Goal: Information Seeking & Learning: Learn about a topic

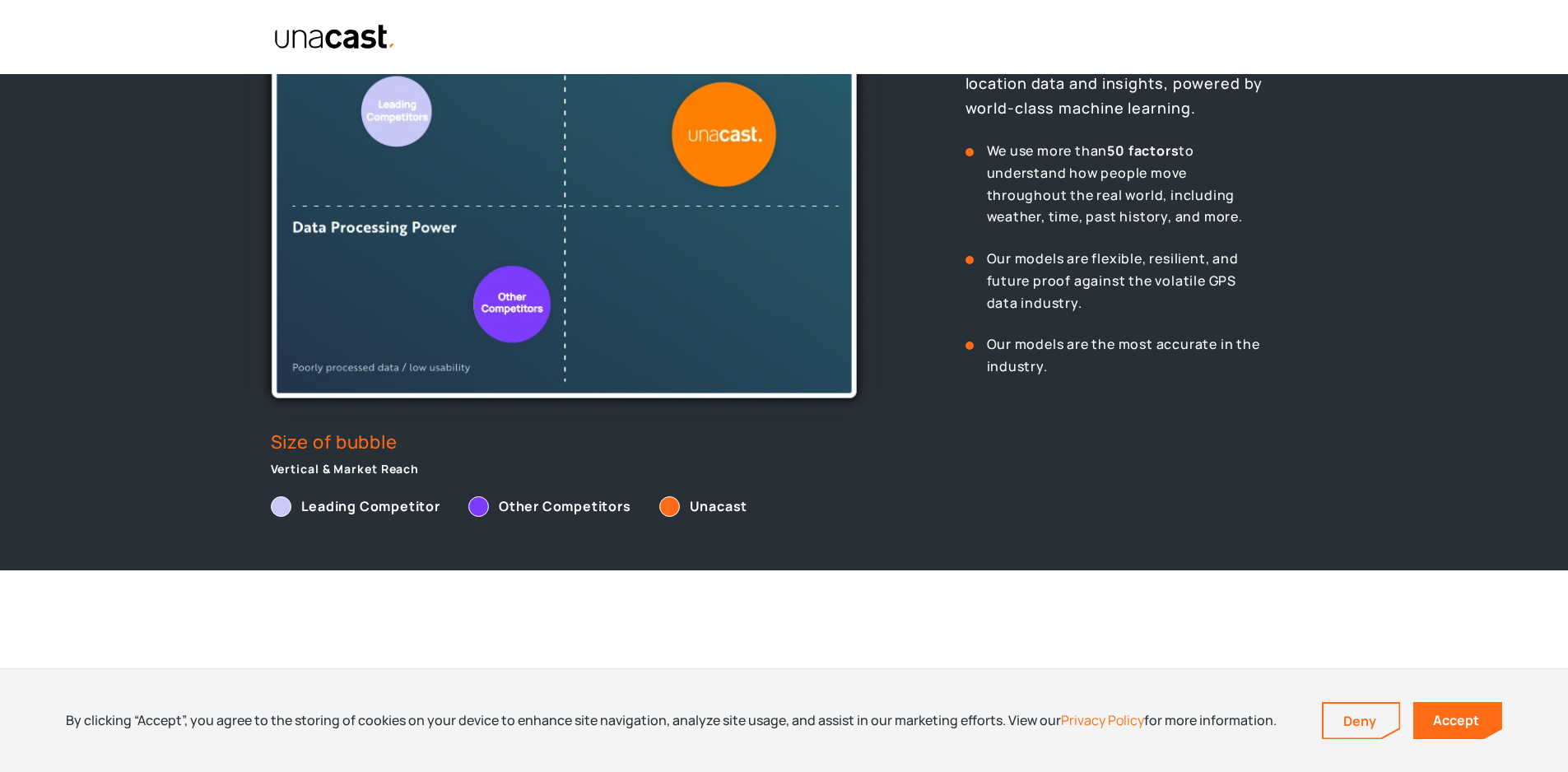
scroll to position [1070, 0]
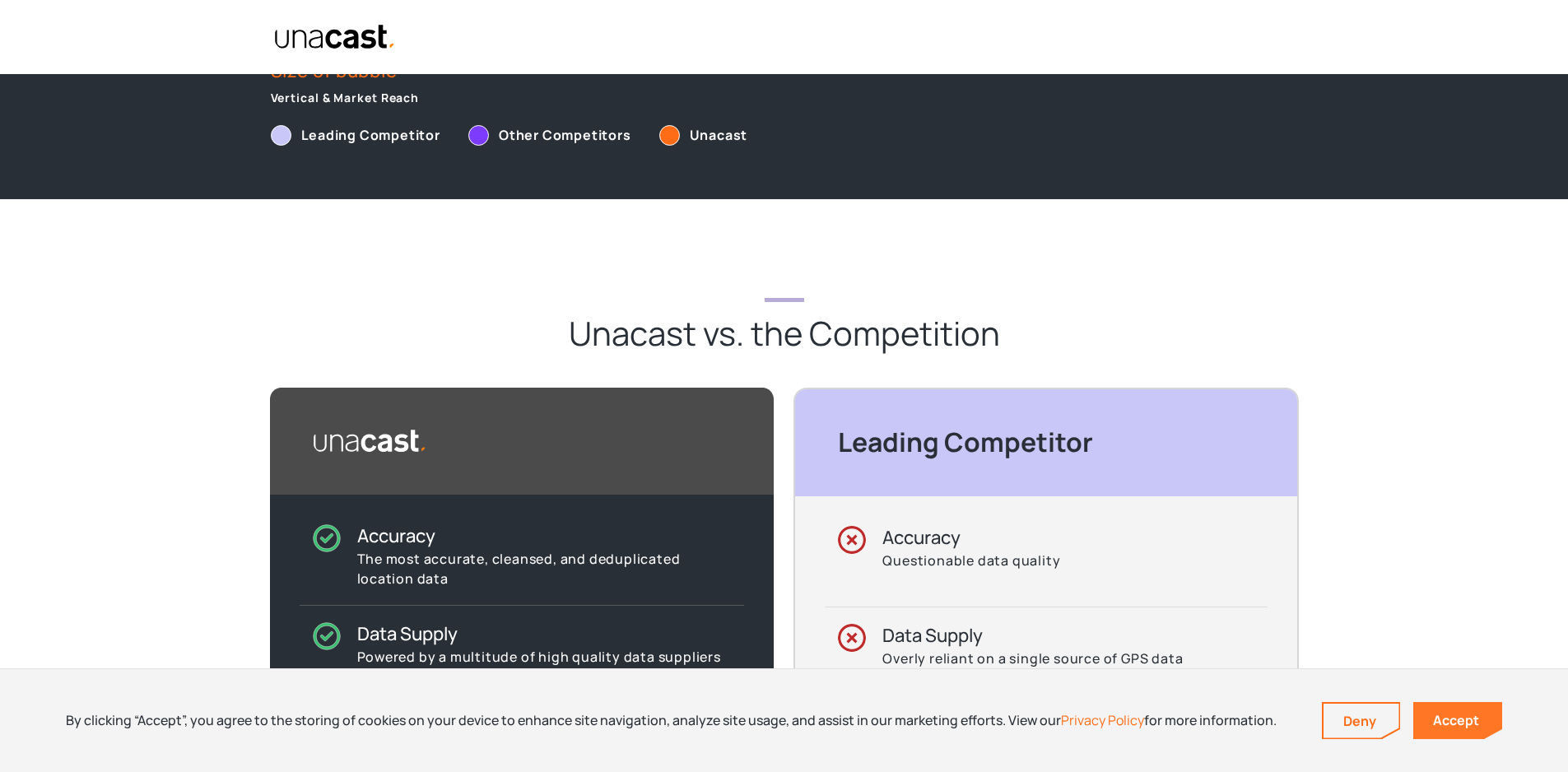
click at [1459, 713] on link "Accept" at bounding box center [1457, 720] width 89 height 37
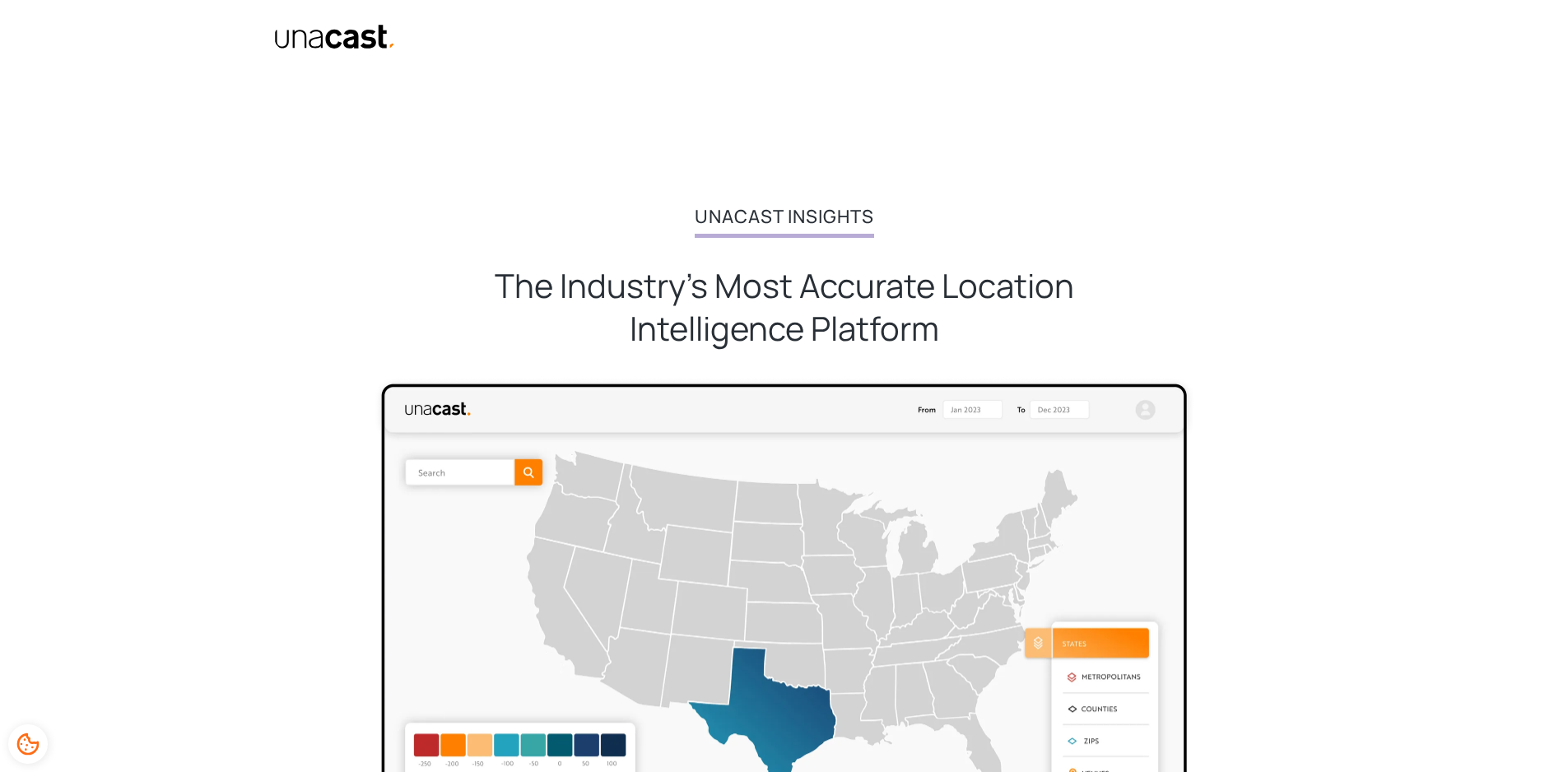
scroll to position [2798, 0]
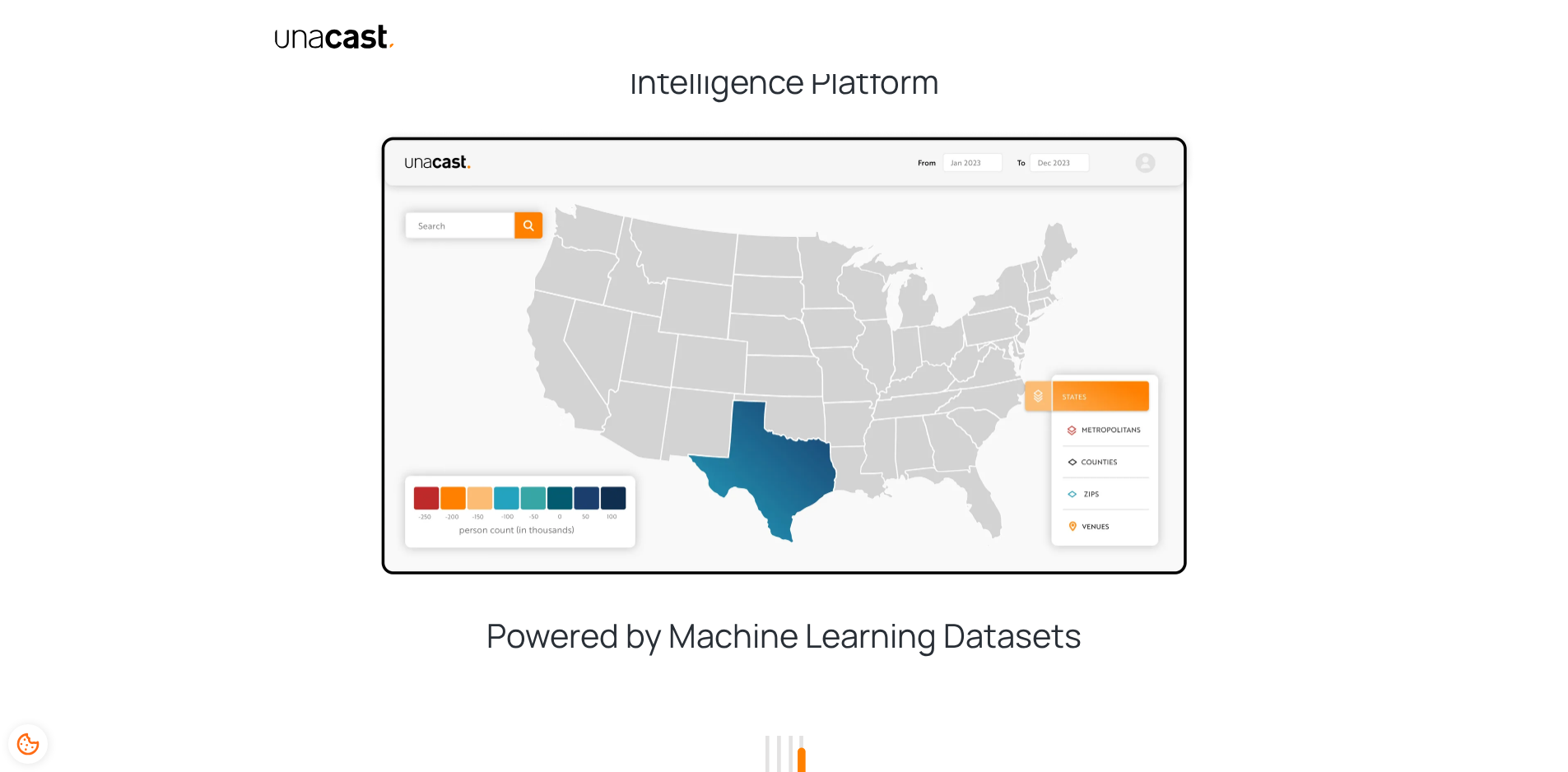
click at [729, 456] on img at bounding box center [784, 352] width 823 height 446
click at [861, 480] on img at bounding box center [784, 352] width 823 height 446
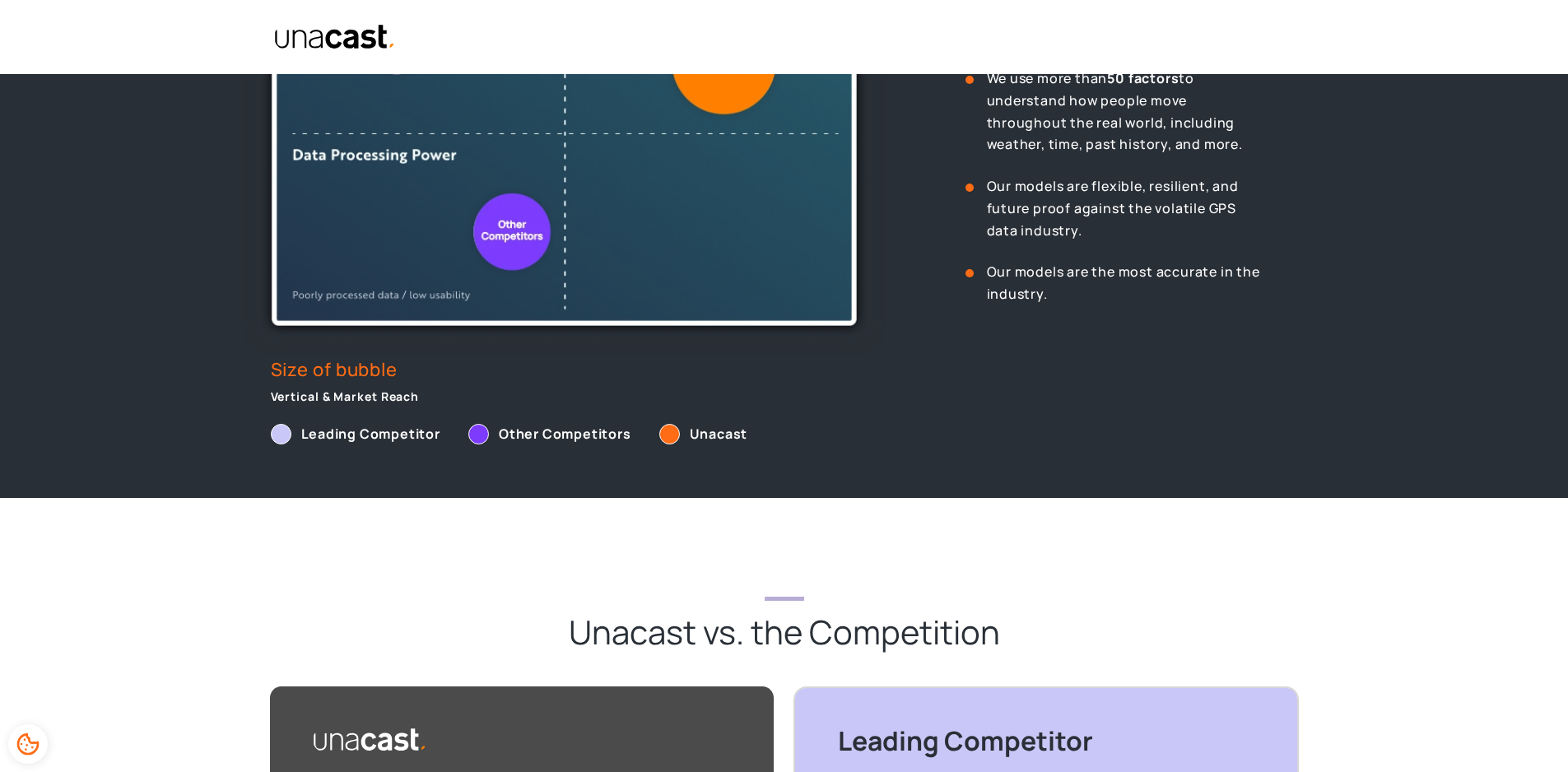
scroll to position [0, 12]
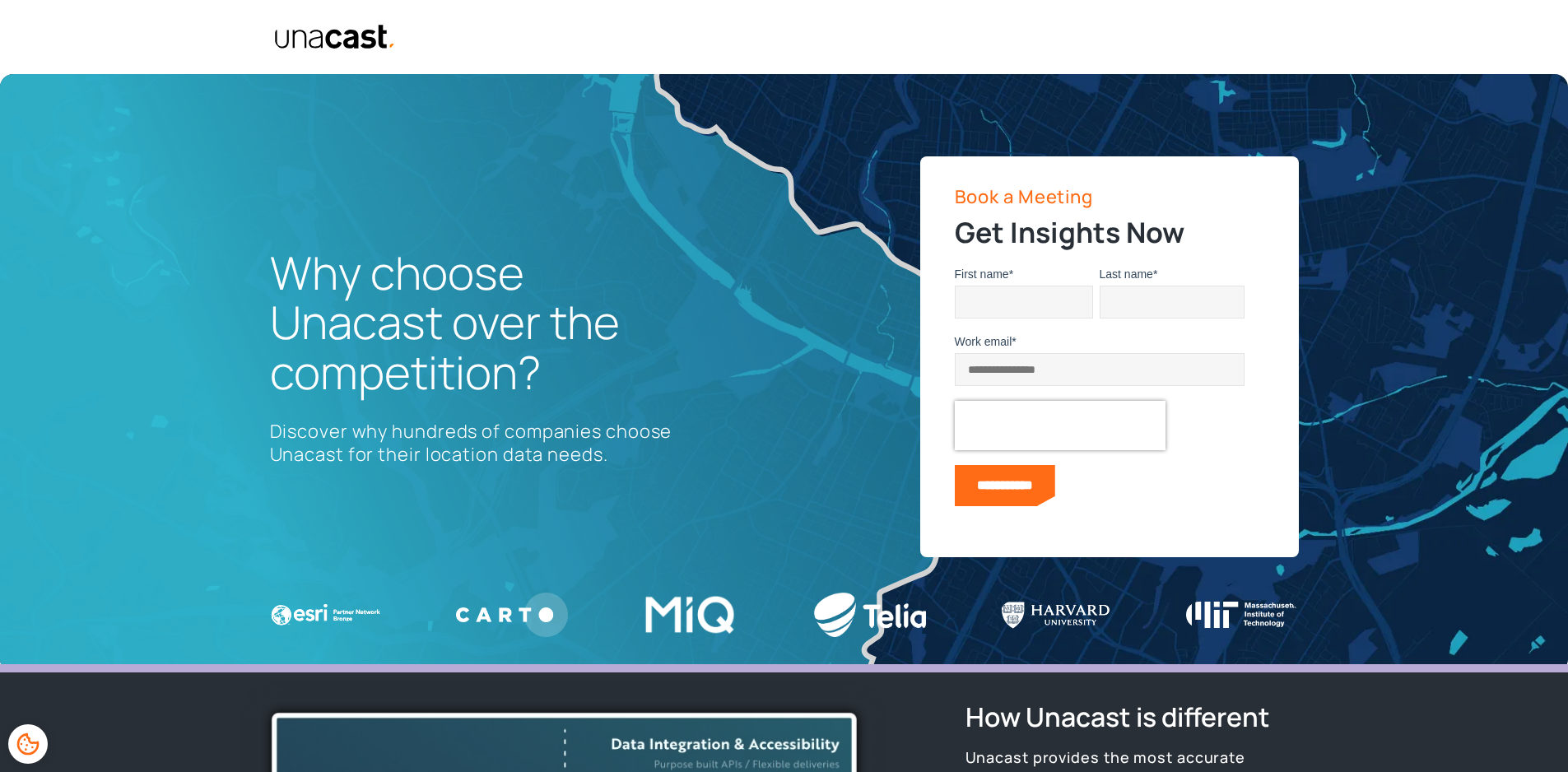
click at [332, 35] on img "home" at bounding box center [336, 36] width 123 height 26
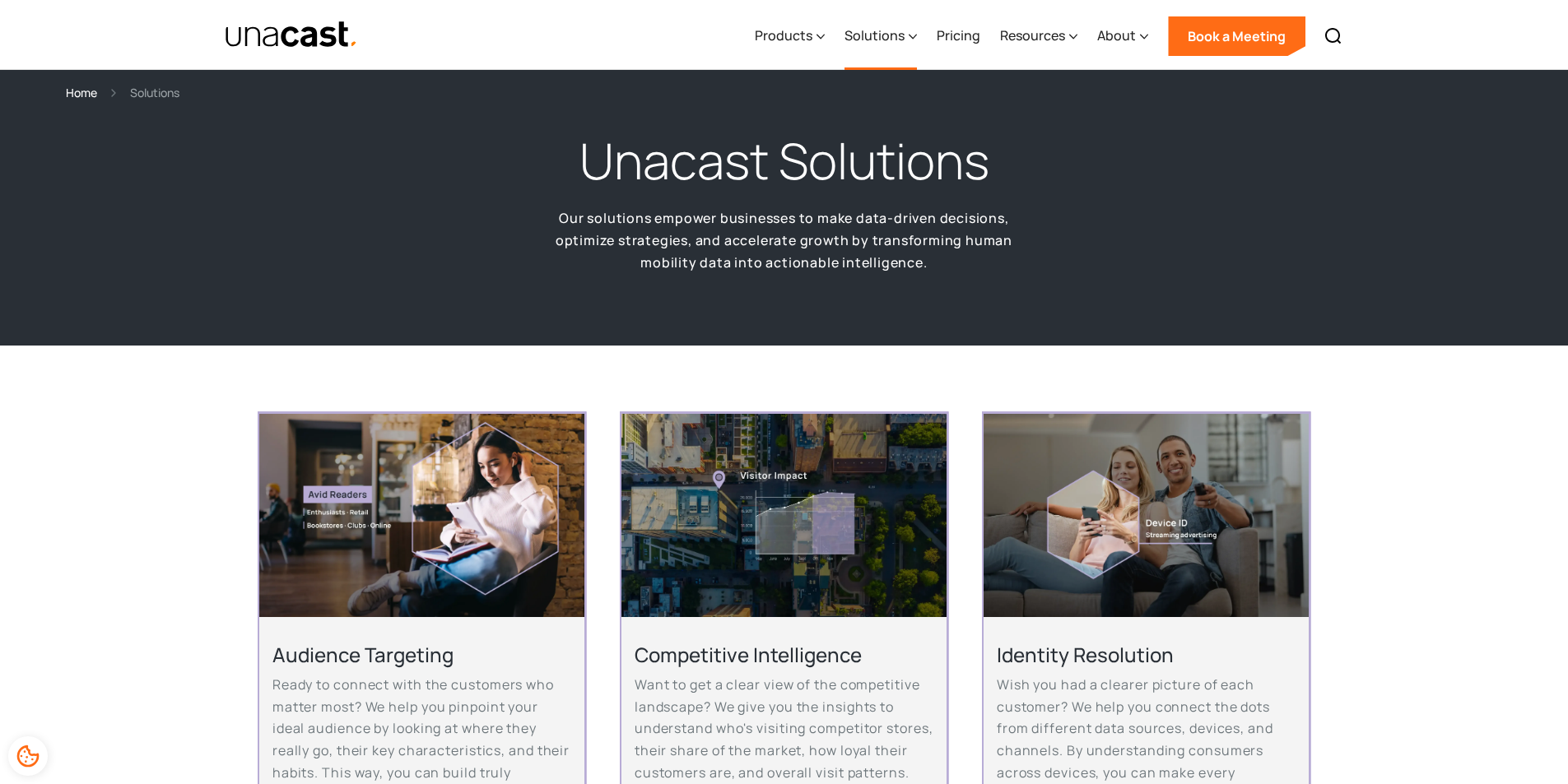
click at [913, 34] on icon at bounding box center [912, 36] width 9 height 17
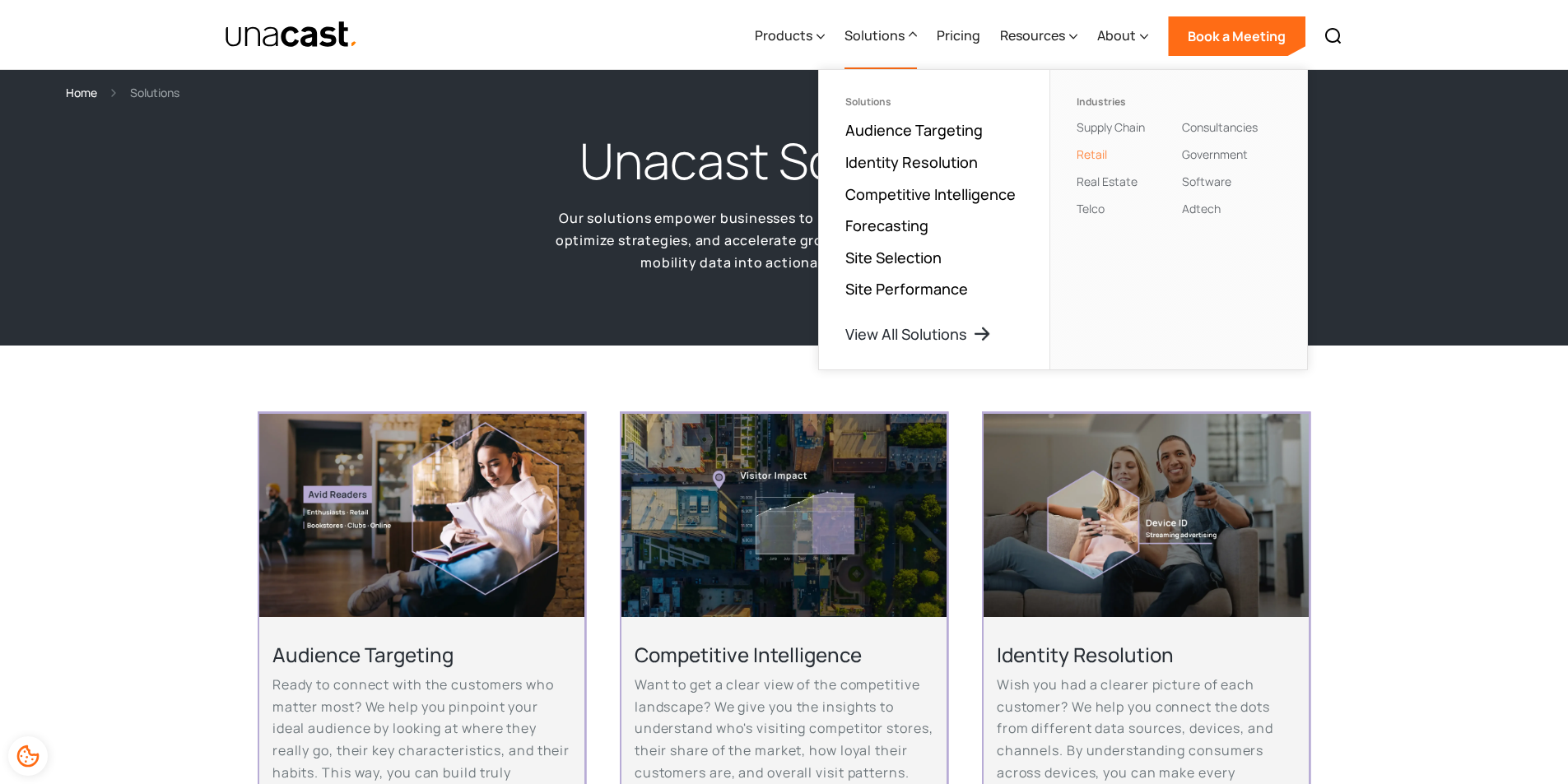
click at [1099, 156] on link "Retail" at bounding box center [1091, 154] width 31 height 15
